Goal: Use online tool/utility: Use online tool/utility

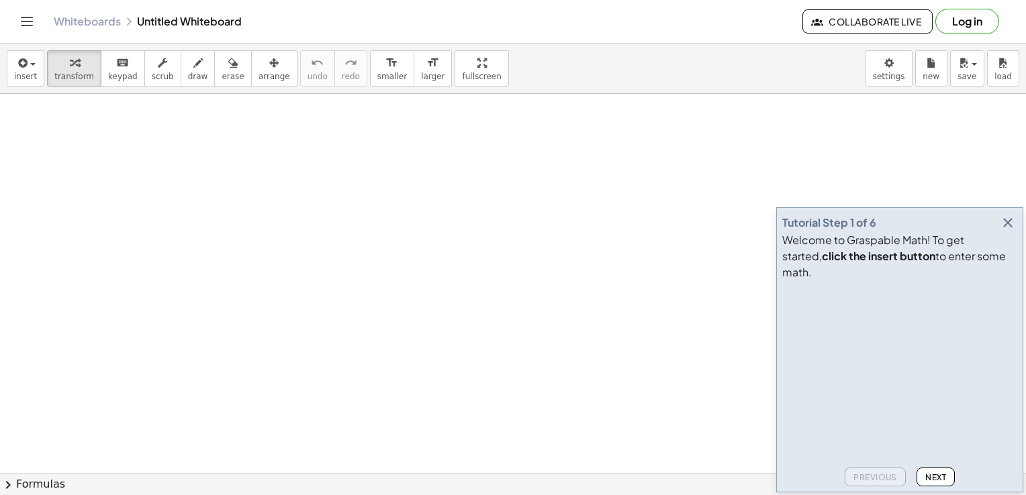
click at [800, 305] on video at bounding box center [882, 336] width 201 height 101
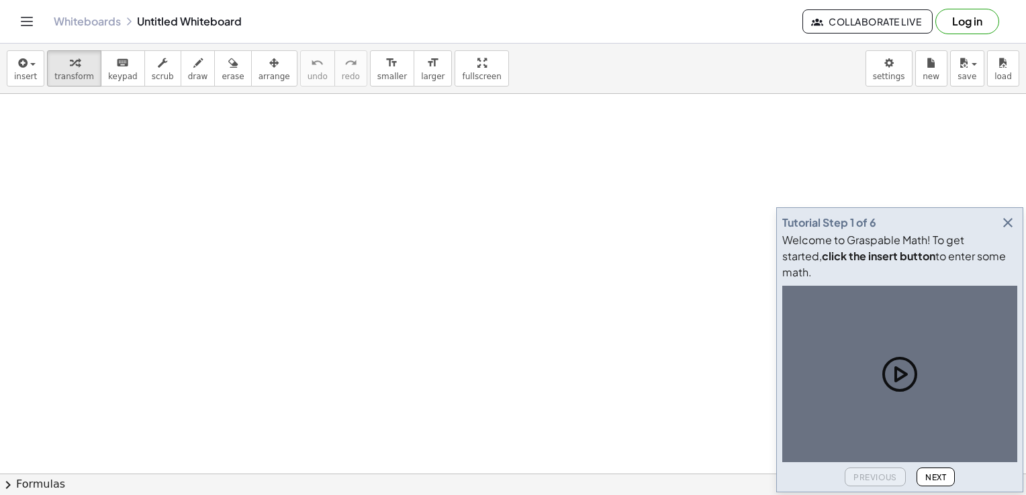
click at [910, 364] on icon at bounding box center [899, 374] width 32 height 32
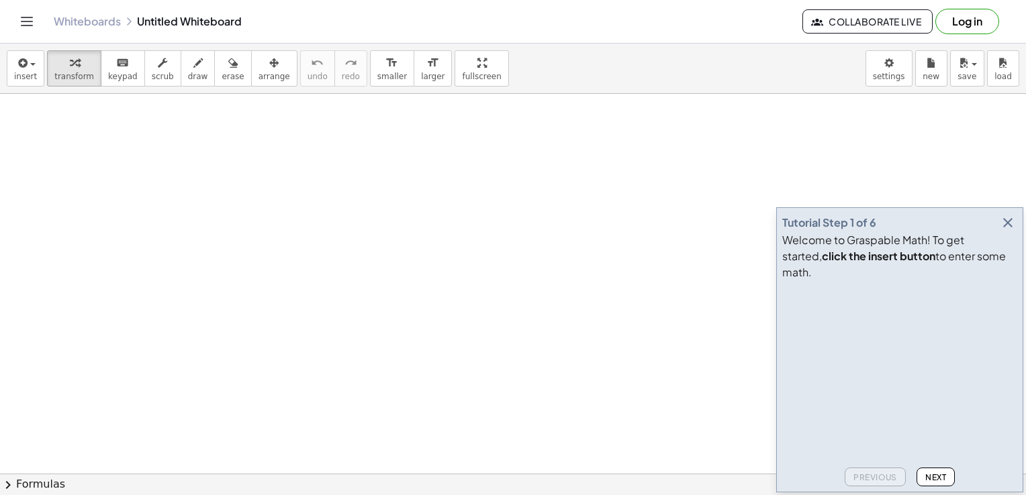
click at [22, 25] on icon "Toggle navigation" at bounding box center [27, 21] width 16 height 16
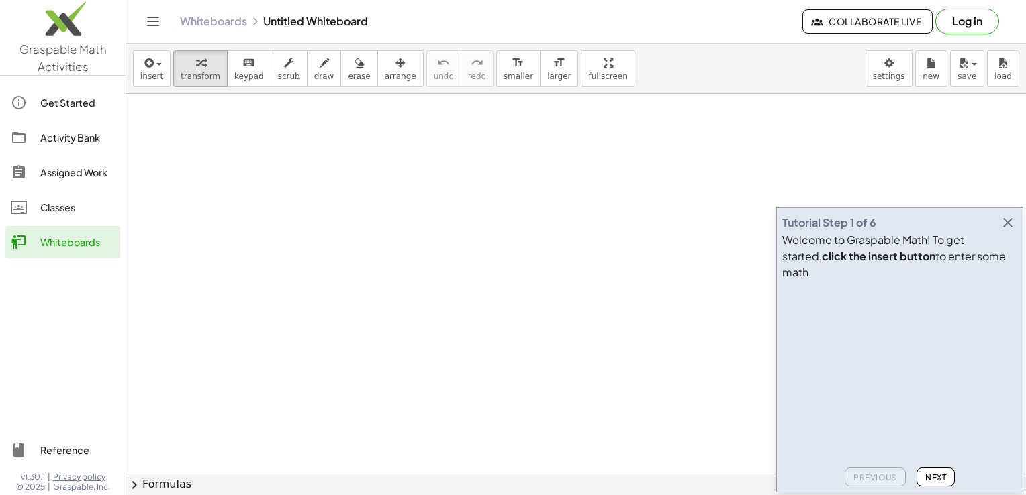
click at [954, 17] on button "Log in" at bounding box center [967, 22] width 64 height 26
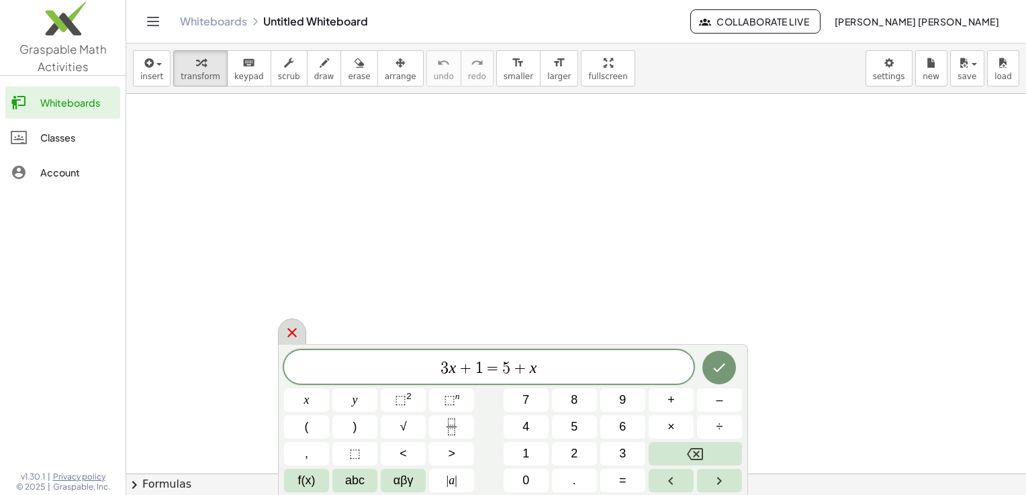
click at [295, 327] on icon at bounding box center [292, 333] width 16 height 16
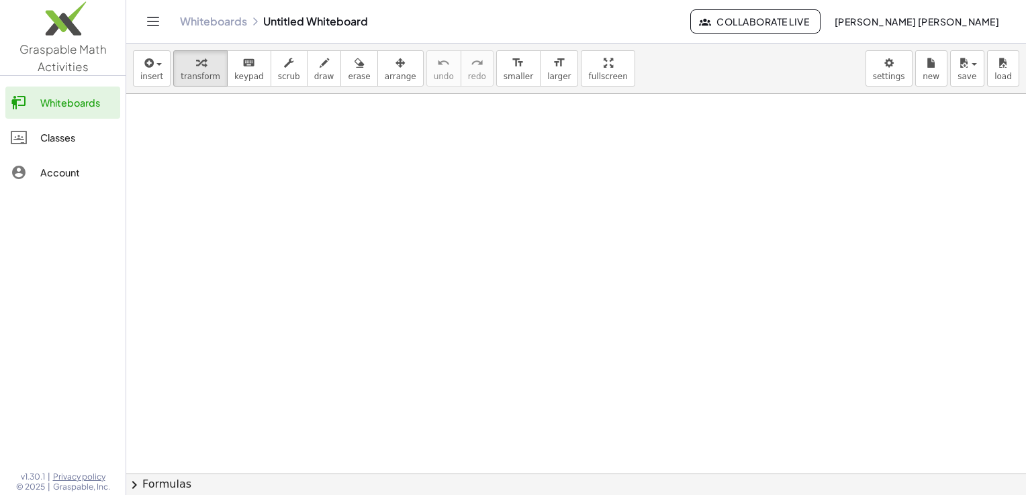
click at [157, 22] on icon "Toggle navigation" at bounding box center [153, 21] width 16 height 16
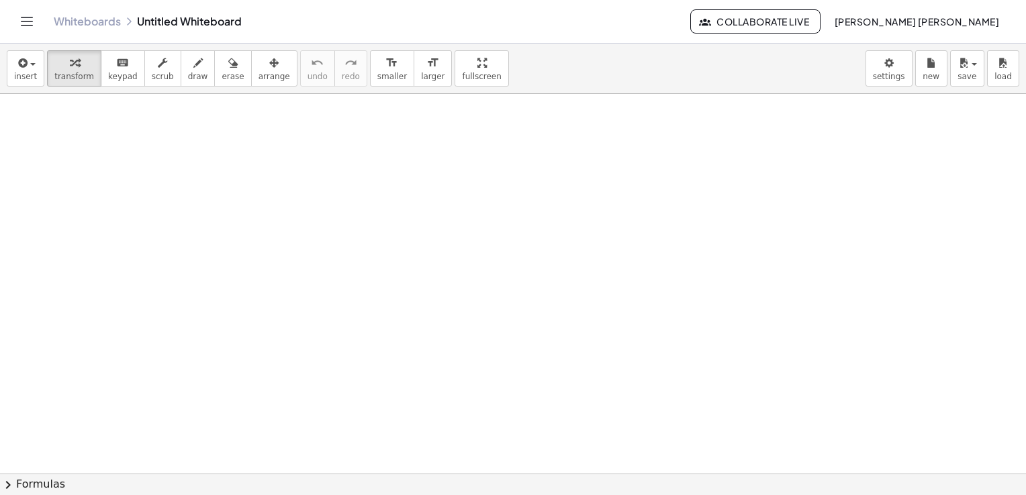
click at [38, 19] on div "Whiteboards Untitled Whiteboard Collaborate Live [PERSON_NAME] [PERSON_NAME]" at bounding box center [513, 21] width 994 height 43
click at [32, 20] on icon "Toggle navigation" at bounding box center [27, 21] width 16 height 16
